Goal: Task Accomplishment & Management: Use online tool/utility

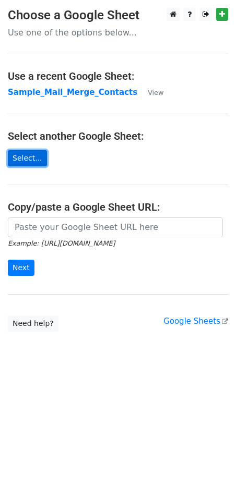
click at [21, 154] on link "Select..." at bounding box center [27, 158] width 39 height 16
click at [26, 159] on link "Select..." at bounding box center [27, 158] width 39 height 16
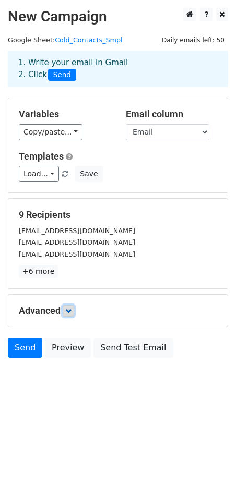
click at [71, 313] on icon at bounding box center [68, 311] width 6 height 6
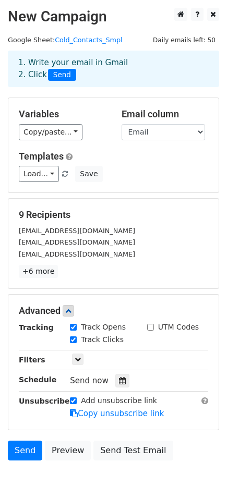
click at [153, 330] on input "UTM Codes" at bounding box center [150, 327] width 7 height 7
checkbox input "true"
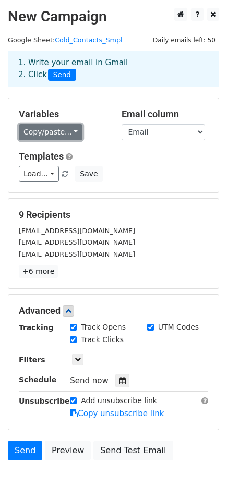
click at [50, 131] on link "Copy/paste..." at bounding box center [51, 132] width 64 height 16
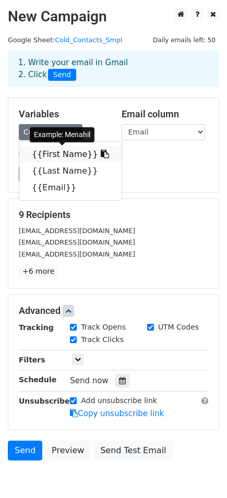
click at [101, 153] on icon at bounding box center [105, 154] width 8 height 8
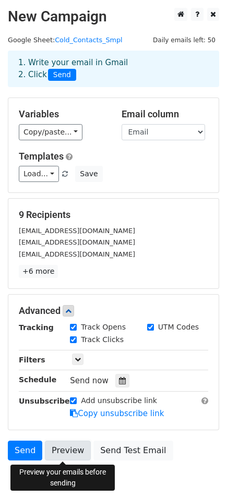
click at [76, 454] on link "Preview" at bounding box center [68, 451] width 46 height 20
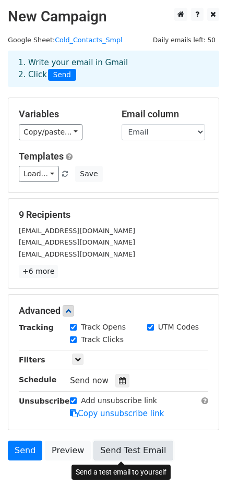
click at [112, 450] on link "Send Test Email" at bounding box center [132, 451] width 79 height 20
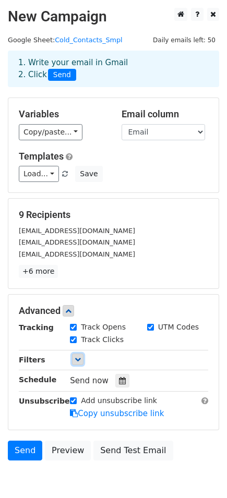
click at [77, 362] on icon at bounding box center [78, 359] width 6 height 6
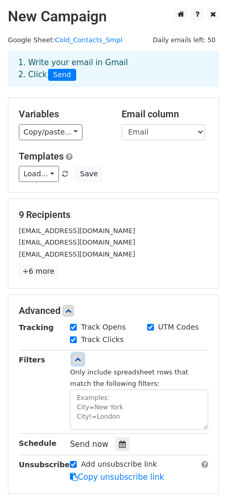
click at [77, 359] on icon at bounding box center [78, 359] width 6 height 6
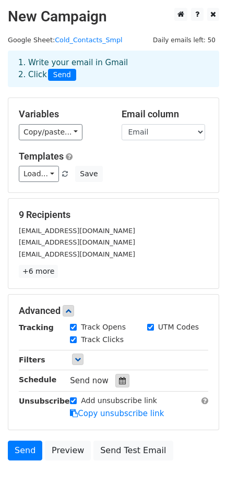
click at [119, 384] on icon at bounding box center [122, 380] width 7 height 7
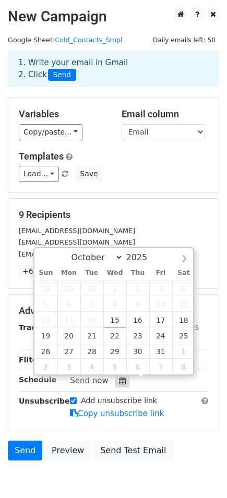
click at [119, 384] on icon at bounding box center [122, 380] width 7 height 7
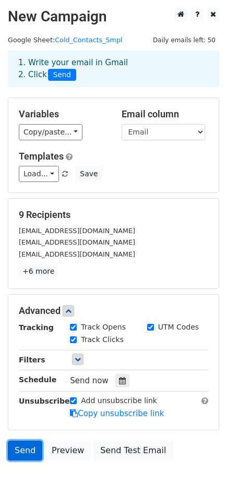
click at [30, 451] on link "Send" at bounding box center [25, 451] width 34 height 20
